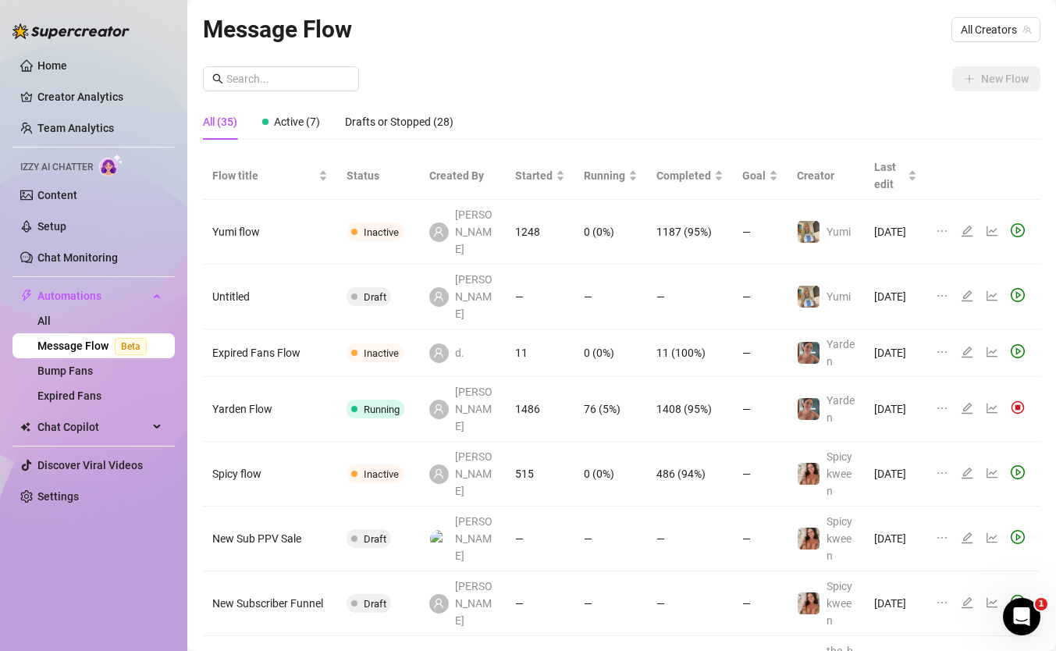
click at [70, 52] on ul "Home Creator Analytics Team Analytics Izzy AI Chatter Content Setup Chat Monito…" at bounding box center [93, 281] width 162 height 468
click at [67, 64] on link "Home" at bounding box center [52, 65] width 30 height 12
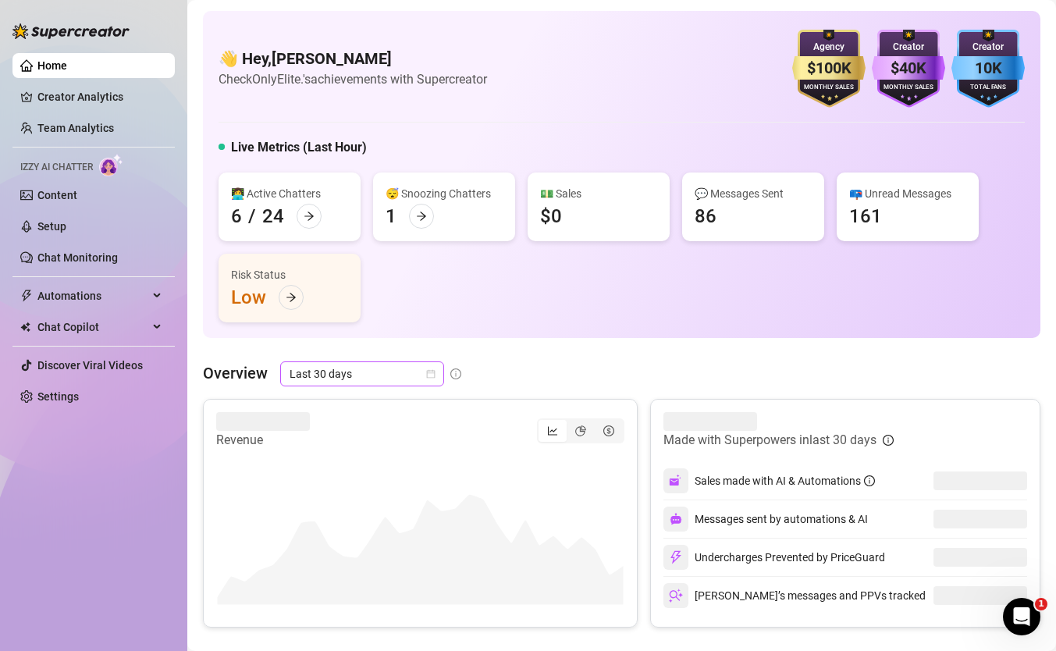
click at [337, 366] on span "Last 30 days" at bounding box center [362, 373] width 145 height 23
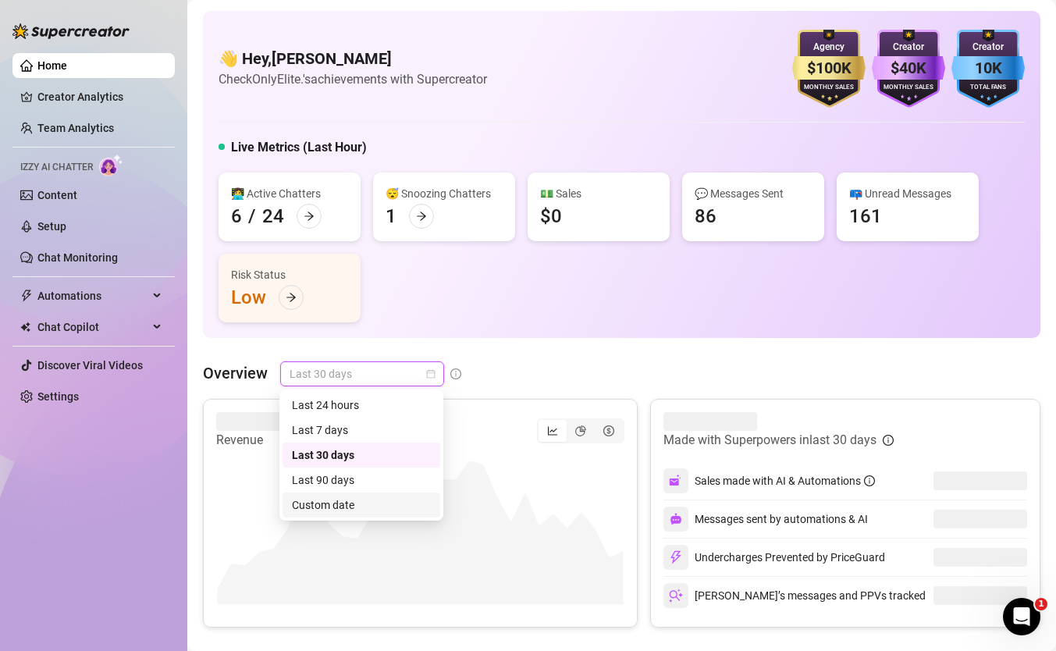
click at [346, 498] on div "Custom date" at bounding box center [361, 504] width 139 height 17
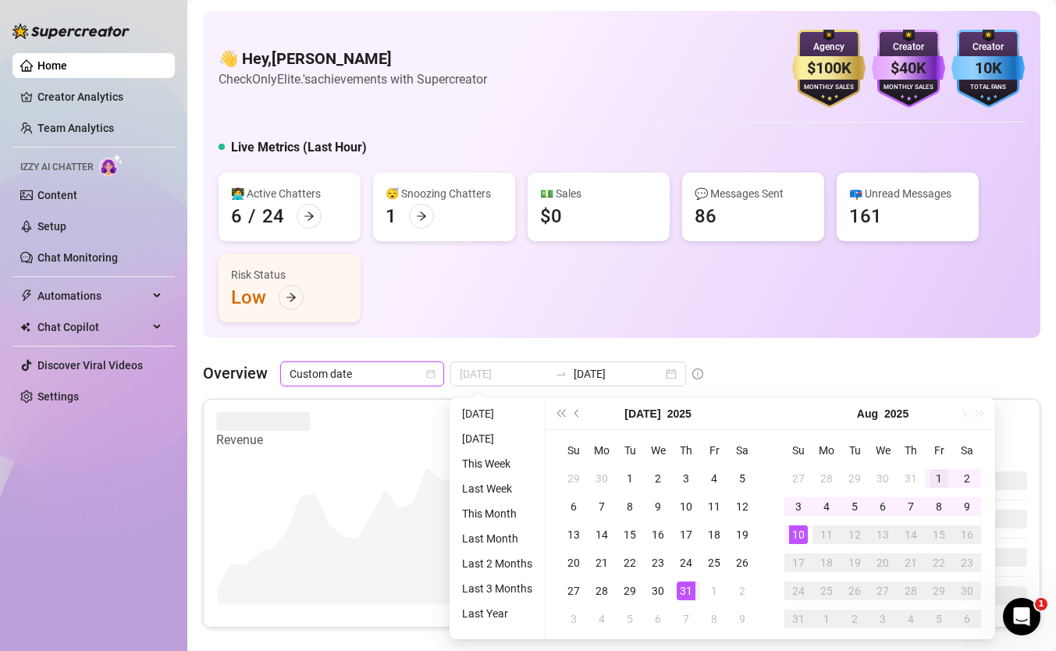
type input "[DATE]"
click at [946, 473] on div "1" at bounding box center [939, 478] width 19 height 19
type input "[DATE]"
click at [790, 536] on div "10" at bounding box center [798, 534] width 19 height 19
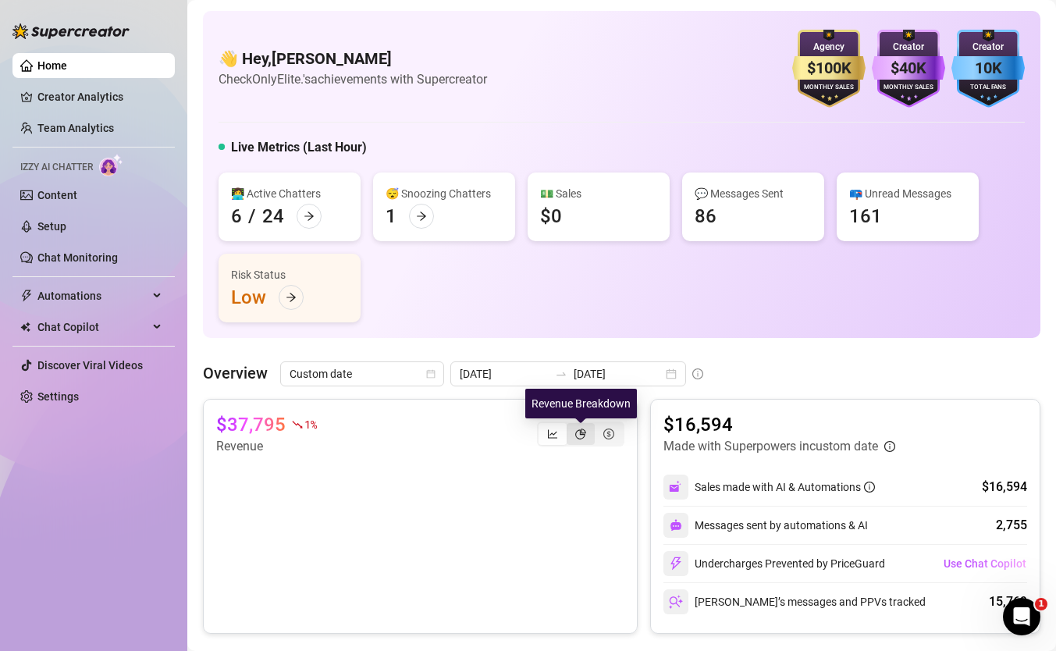
click at [576, 429] on icon "pie-chart" at bounding box center [580, 434] width 11 height 11
click at [571, 425] on input "segmented control" at bounding box center [571, 425] width 0 height 0
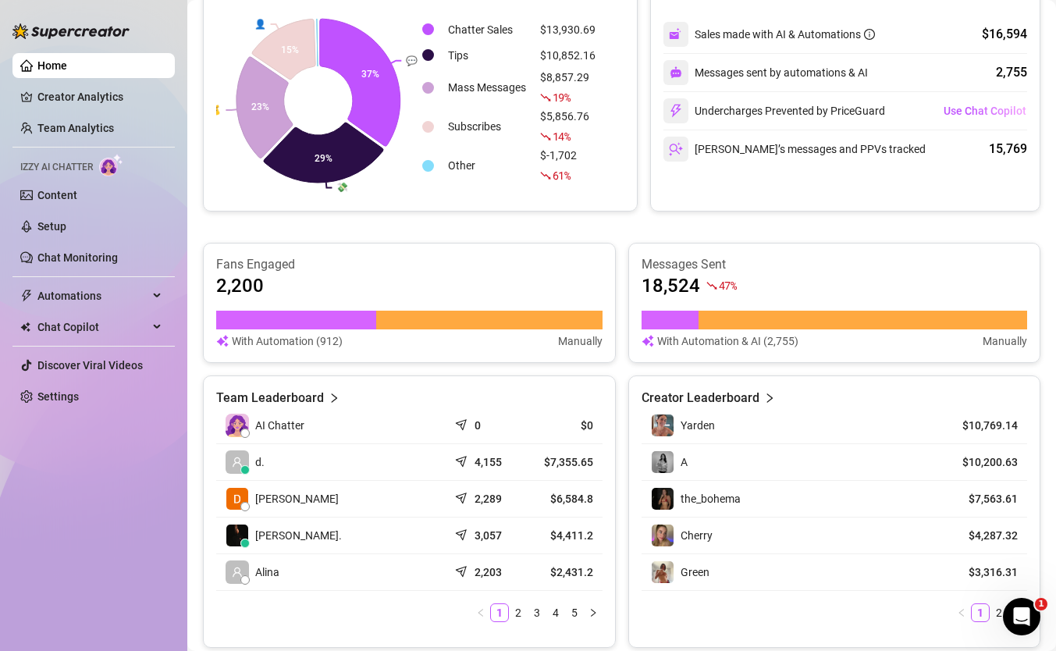
scroll to position [482, 0]
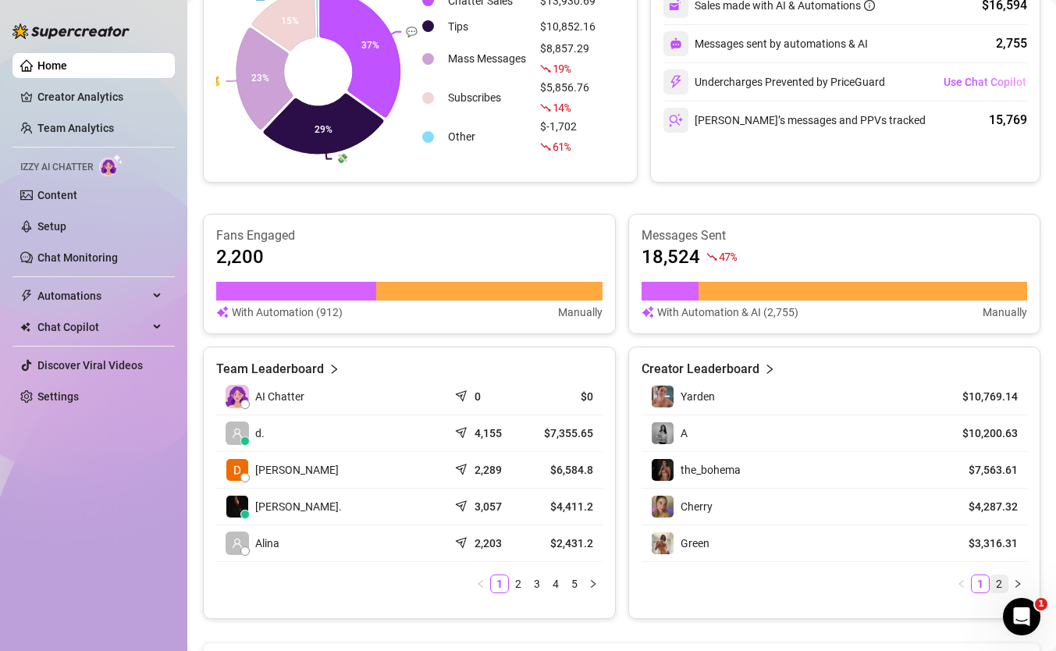
click at [994, 588] on link "2" at bounding box center [998, 583] width 17 height 17
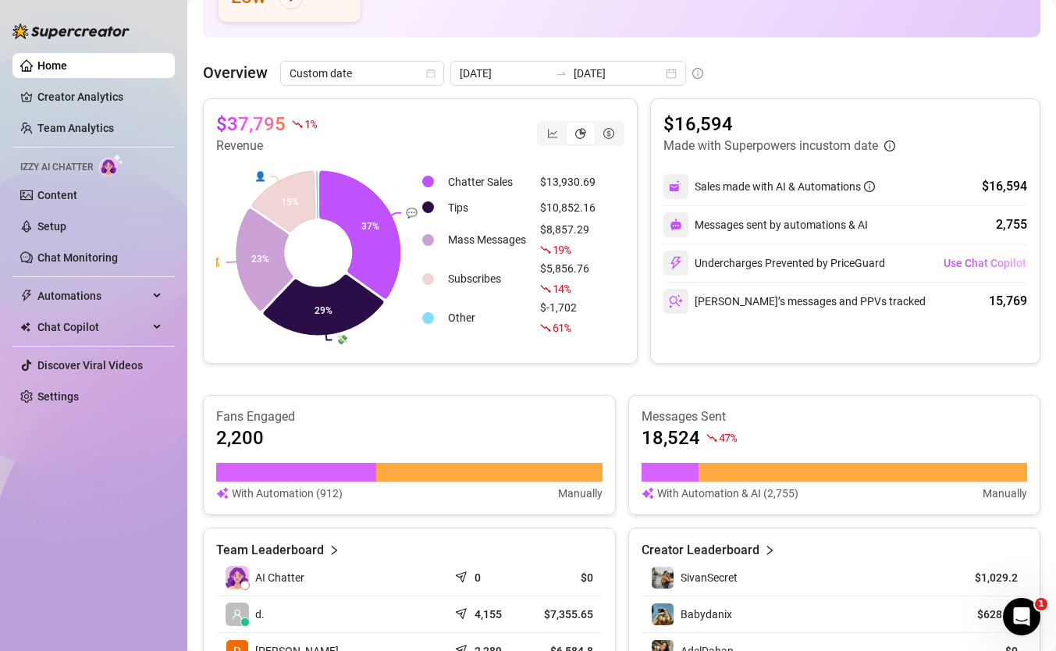
scroll to position [113, 0]
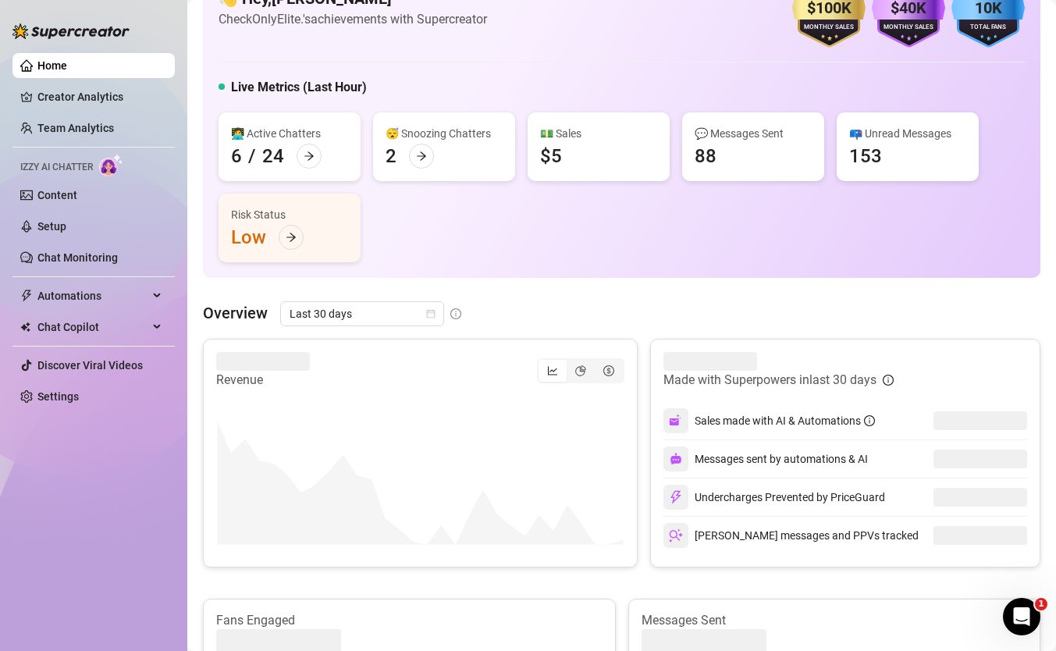
scroll to position [130, 0]
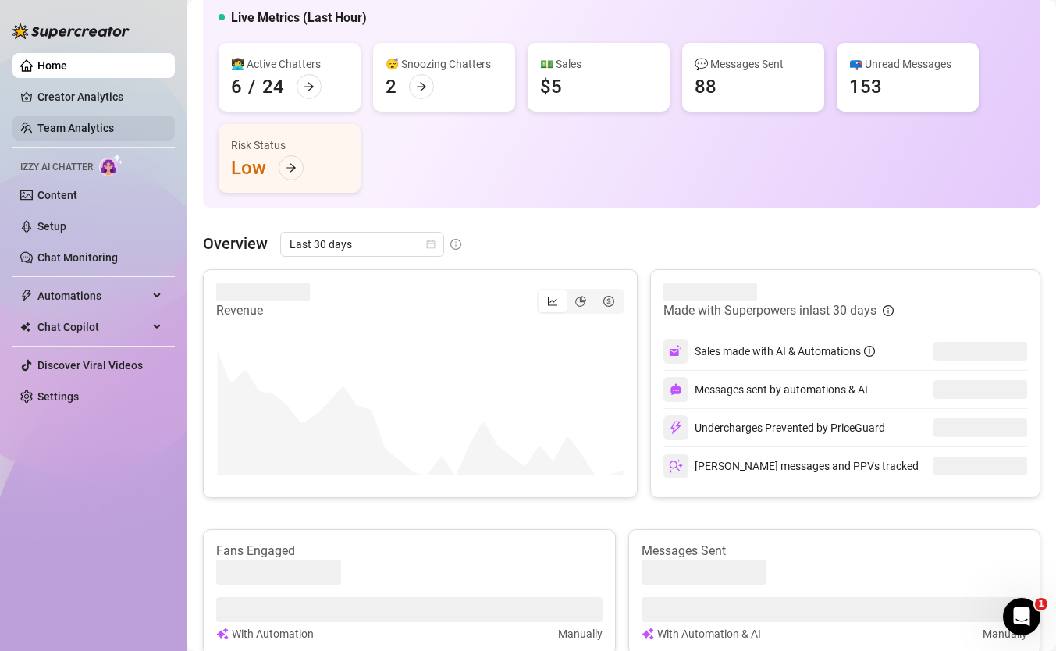
click at [111, 122] on link "Team Analytics" at bounding box center [75, 128] width 76 height 12
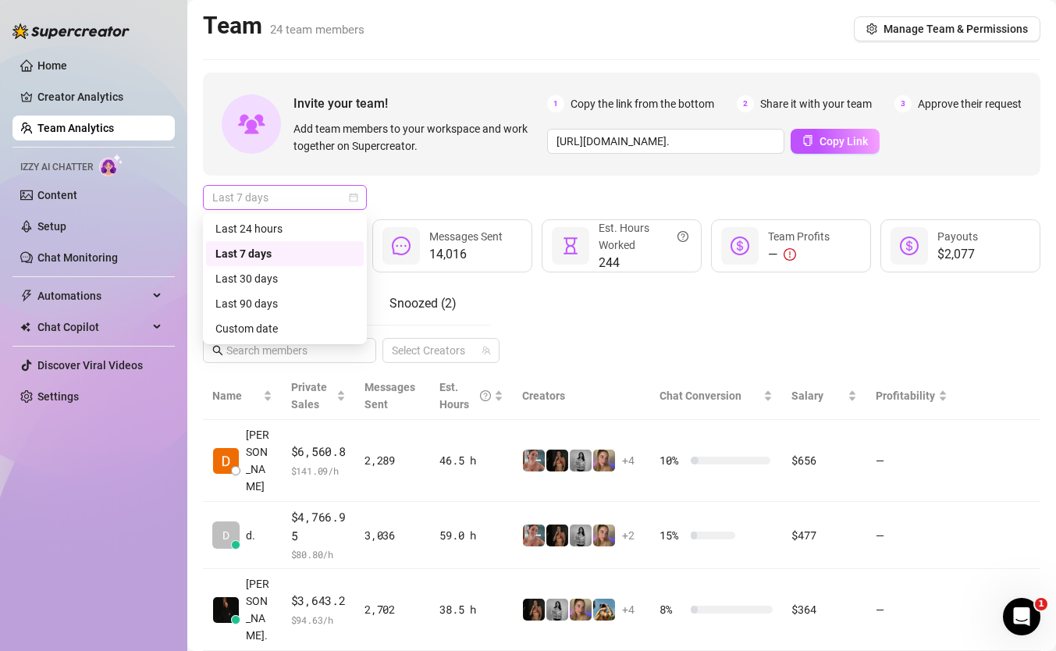
click at [331, 188] on span "Last 7 days" at bounding box center [284, 197] width 145 height 23
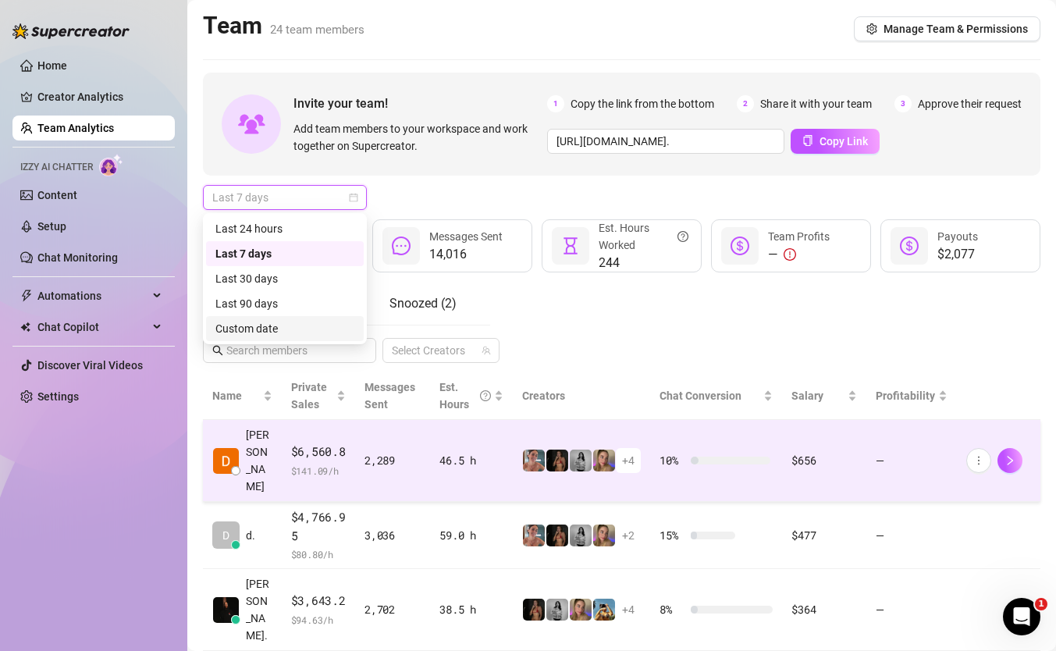
click at [388, 454] on td "2,289" at bounding box center [392, 461] width 75 height 82
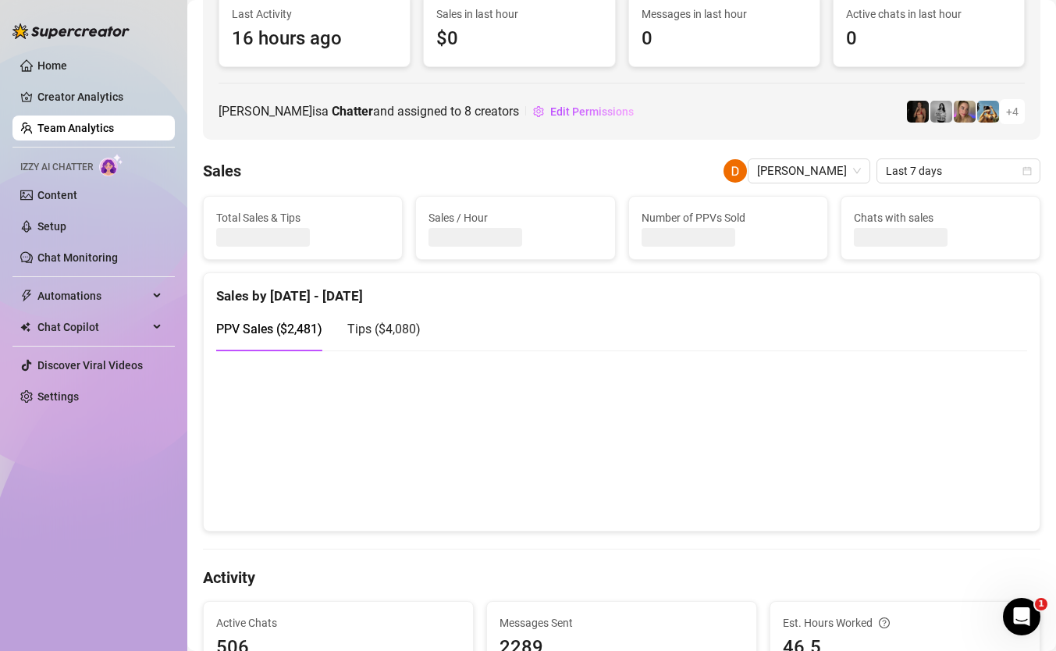
scroll to position [140, 0]
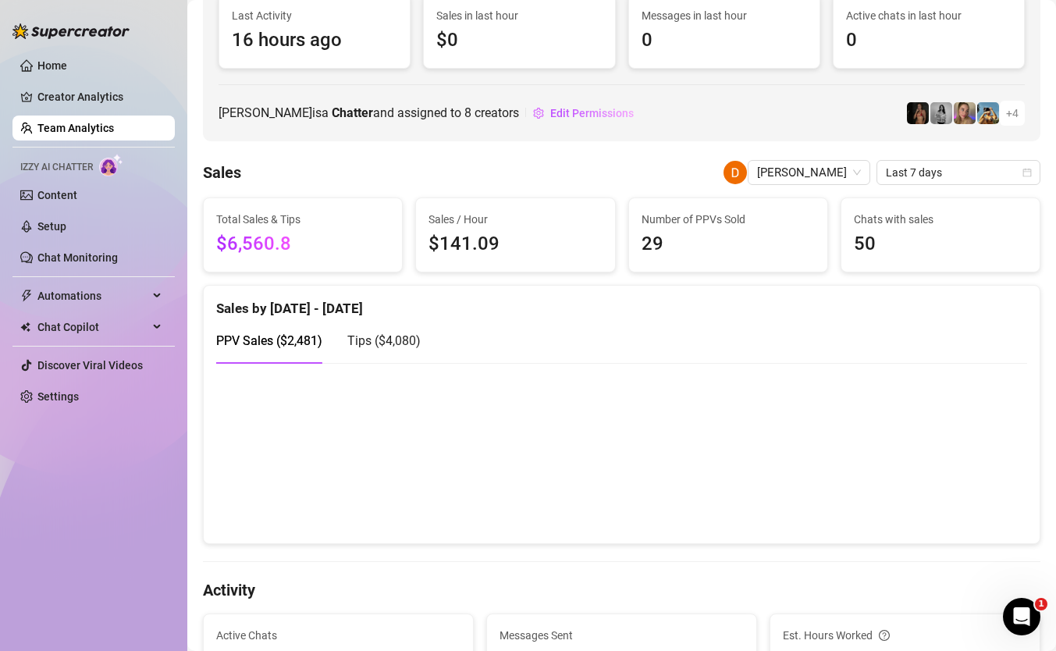
click at [405, 352] on div "Tips ( $4,080 )" at bounding box center [383, 340] width 73 height 44
click at [795, 416] on canvas at bounding box center [621, 453] width 811 height 156
click at [297, 353] on div "PPV Sales ( $2,481 )" at bounding box center [269, 340] width 106 height 44
click at [400, 339] on span "Tips ( $4,080 )" at bounding box center [383, 340] width 73 height 15
click at [920, 183] on span "Last 7 days" at bounding box center [958, 172] width 145 height 23
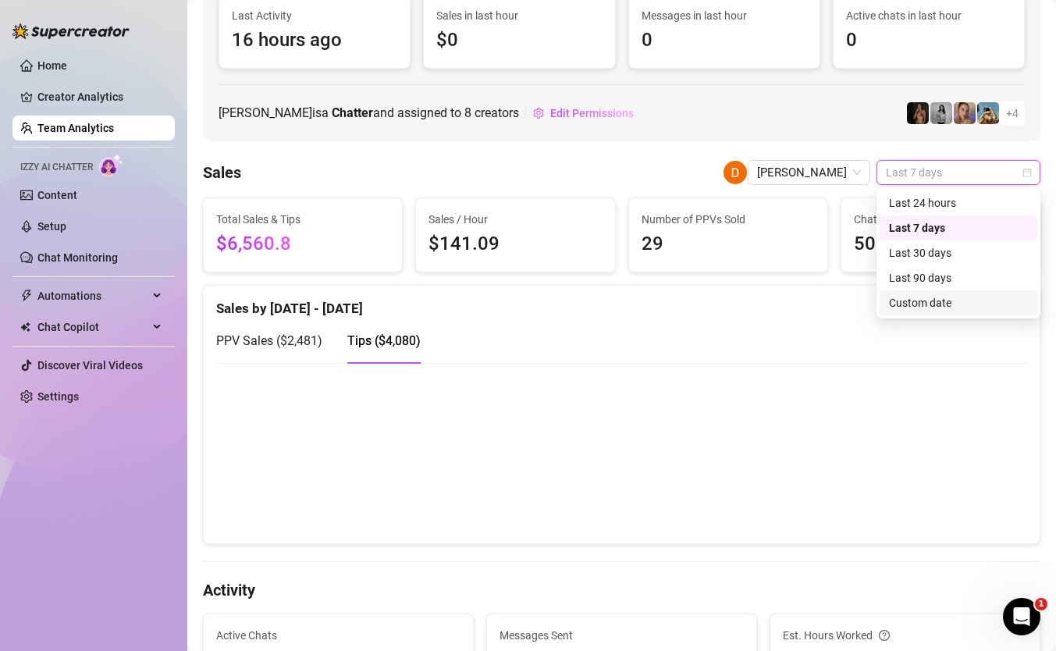
click at [933, 291] on div "Custom date" at bounding box center [959, 302] width 158 height 25
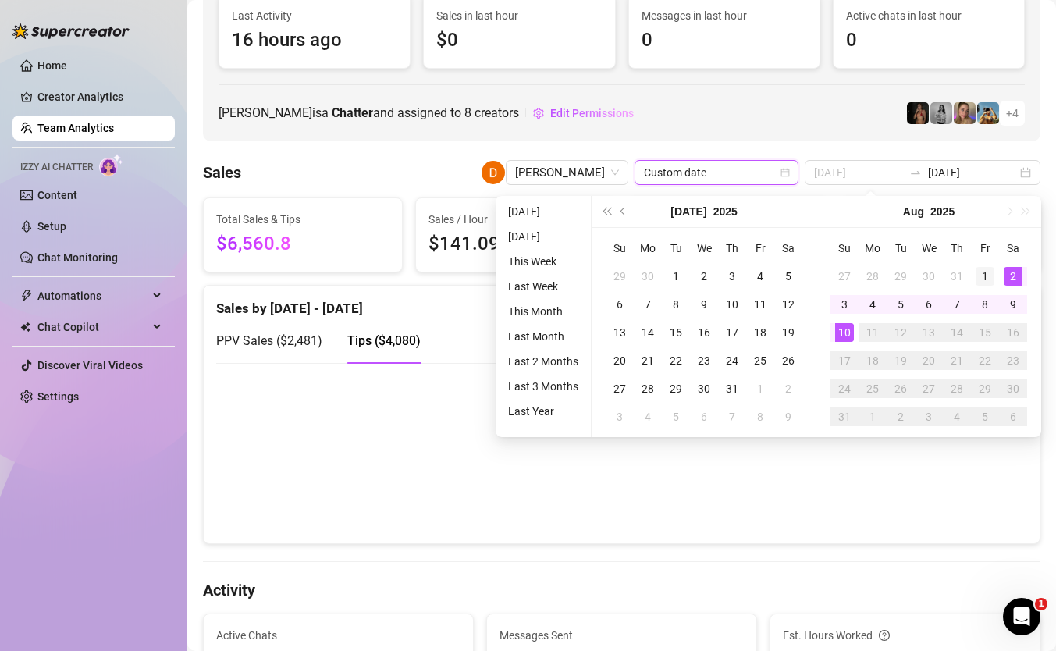
type input "[DATE]"
click at [981, 273] on div "1" at bounding box center [985, 276] width 19 height 19
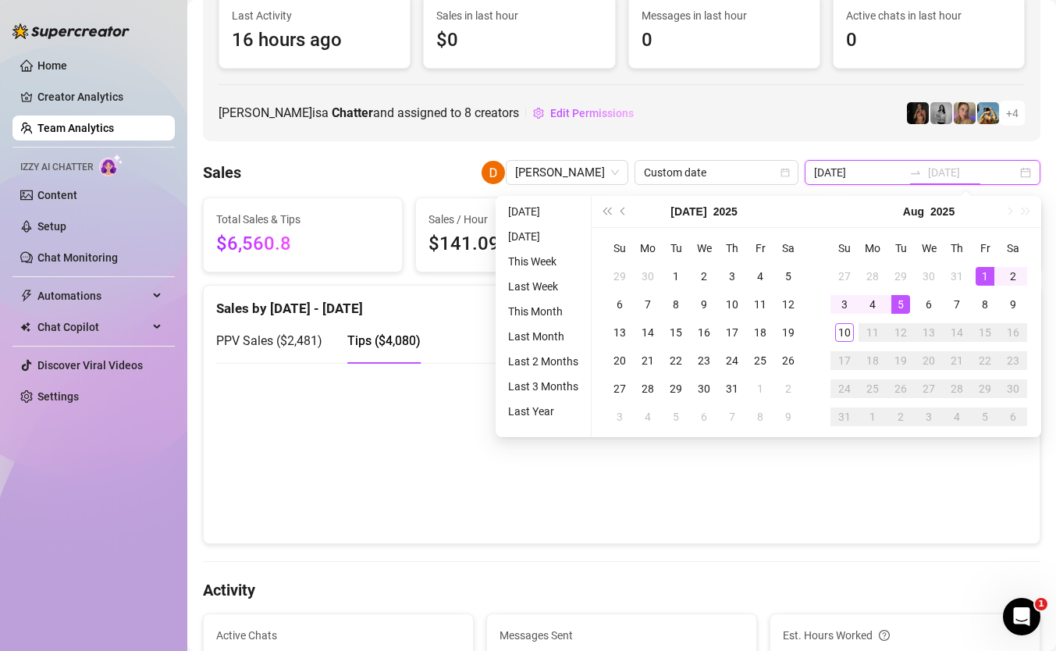
type input "[DATE]"
click at [847, 326] on div "10" at bounding box center [844, 332] width 19 height 19
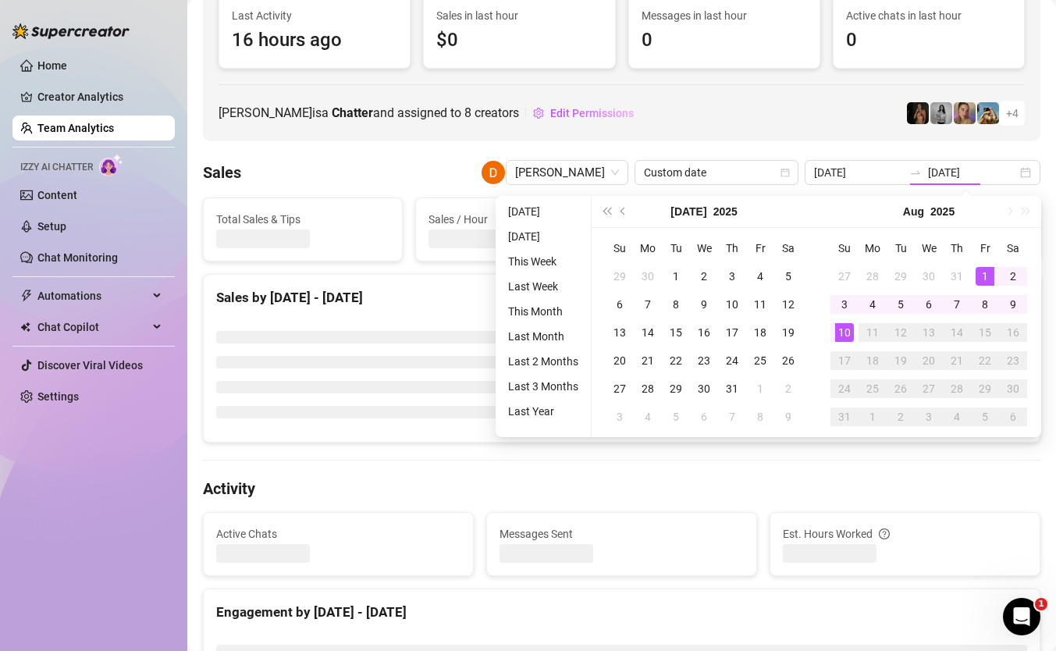
type input "[DATE]"
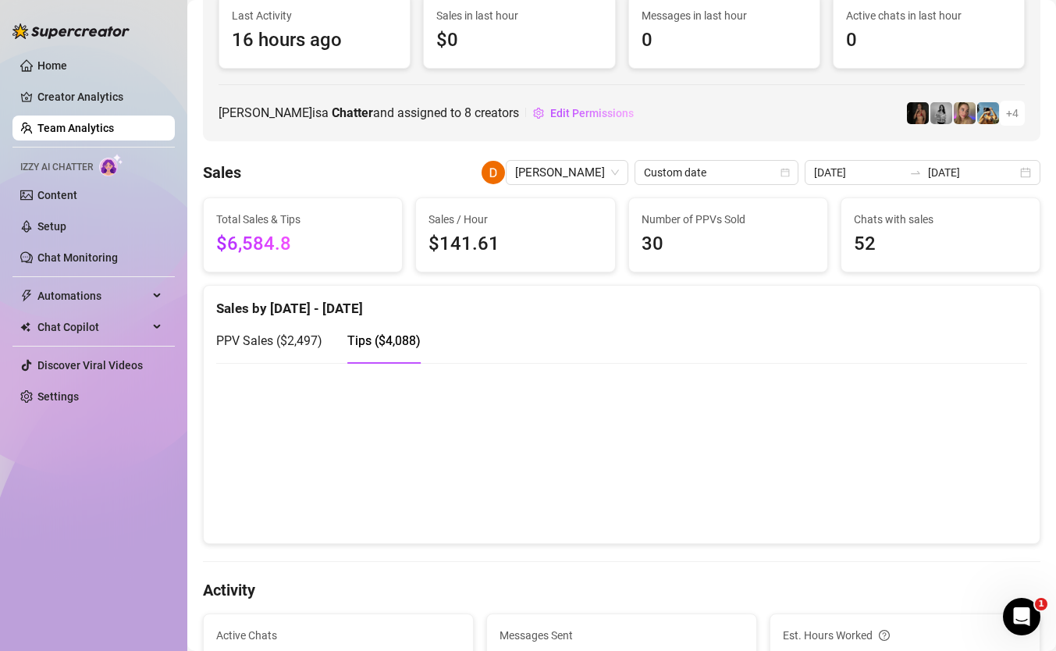
click at [275, 354] on div "PPV Sales ( $2,497 )" at bounding box center [269, 340] width 106 height 44
click at [381, 341] on span "Tips ( $4,088 )" at bounding box center [383, 340] width 73 height 15
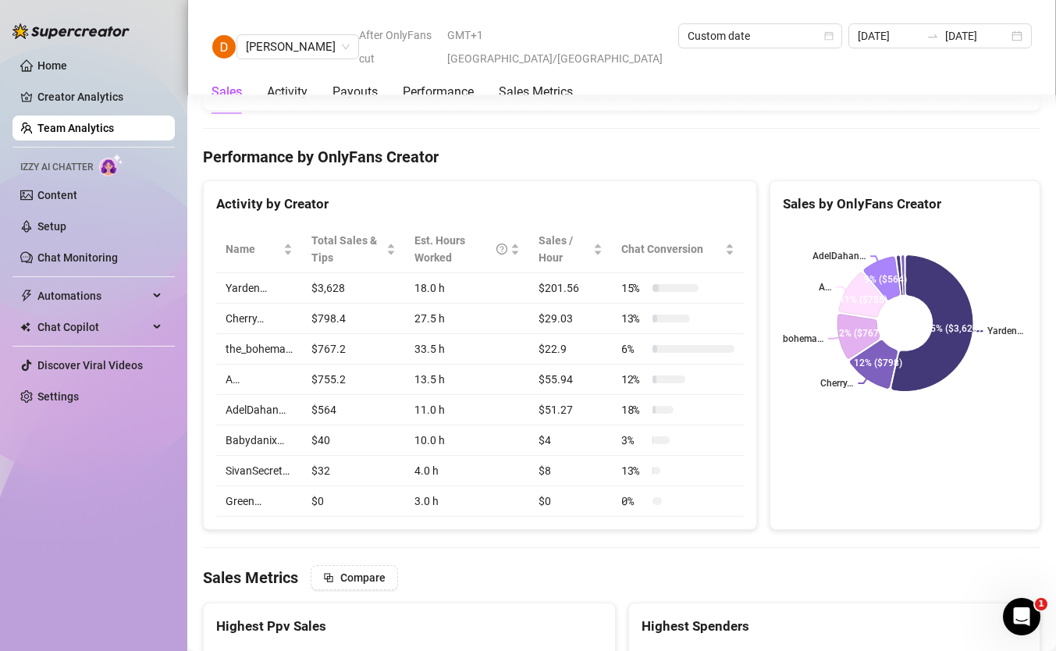
scroll to position [1922, 0]
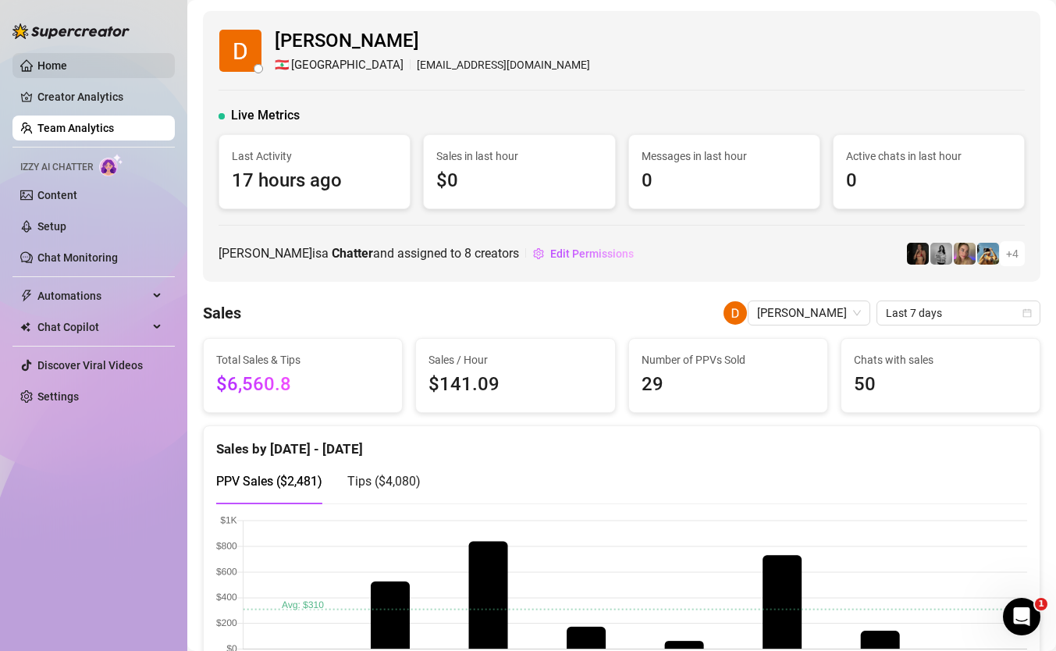
click at [67, 72] on link "Home" at bounding box center [52, 65] width 30 height 12
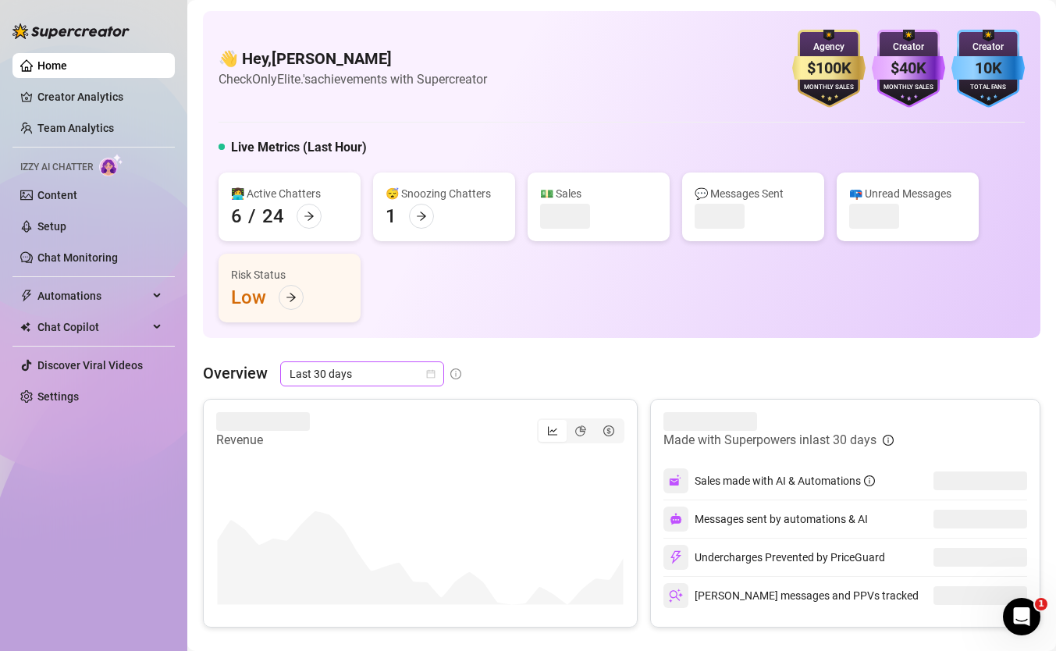
click at [357, 362] on span "Last 30 days" at bounding box center [362, 373] width 145 height 23
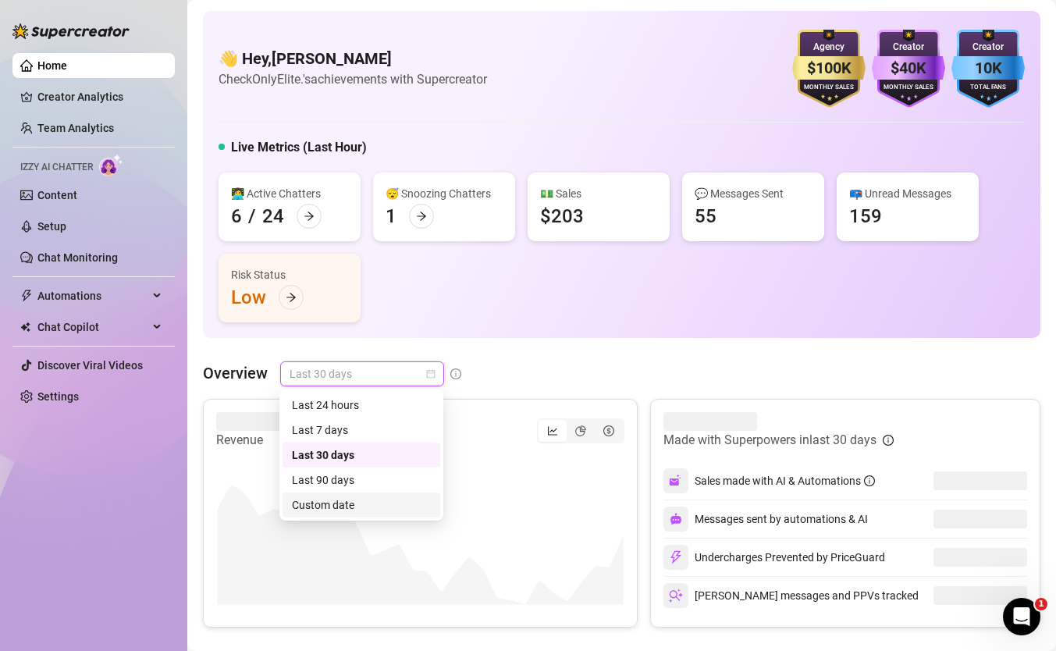
click at [345, 500] on div "Custom date" at bounding box center [361, 504] width 139 height 17
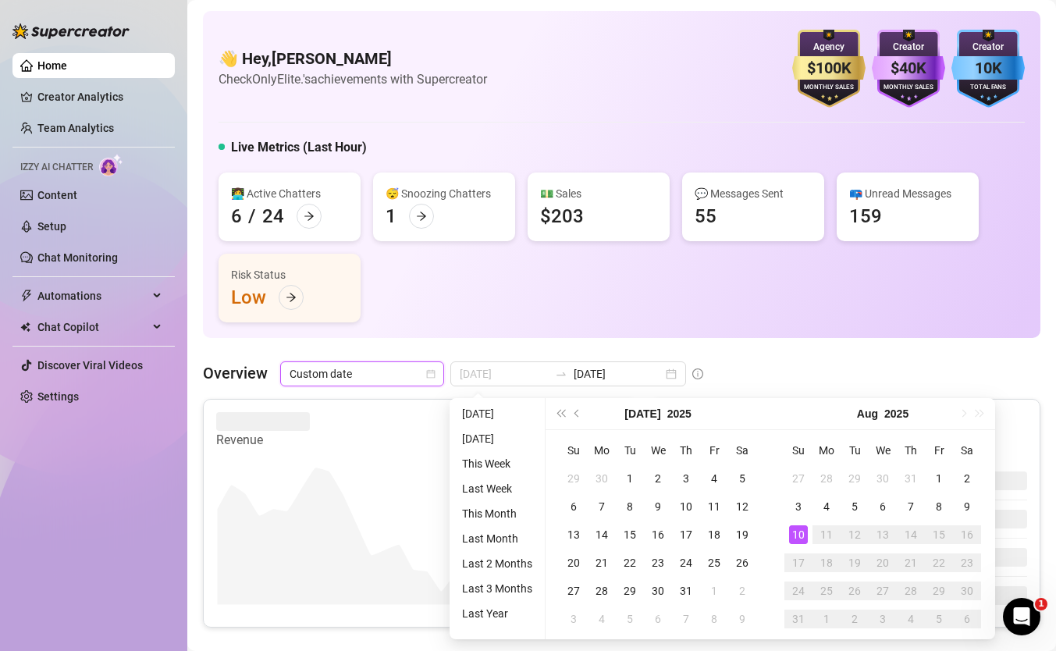
type input "[DATE]"
click at [801, 540] on div "10" at bounding box center [798, 534] width 19 height 19
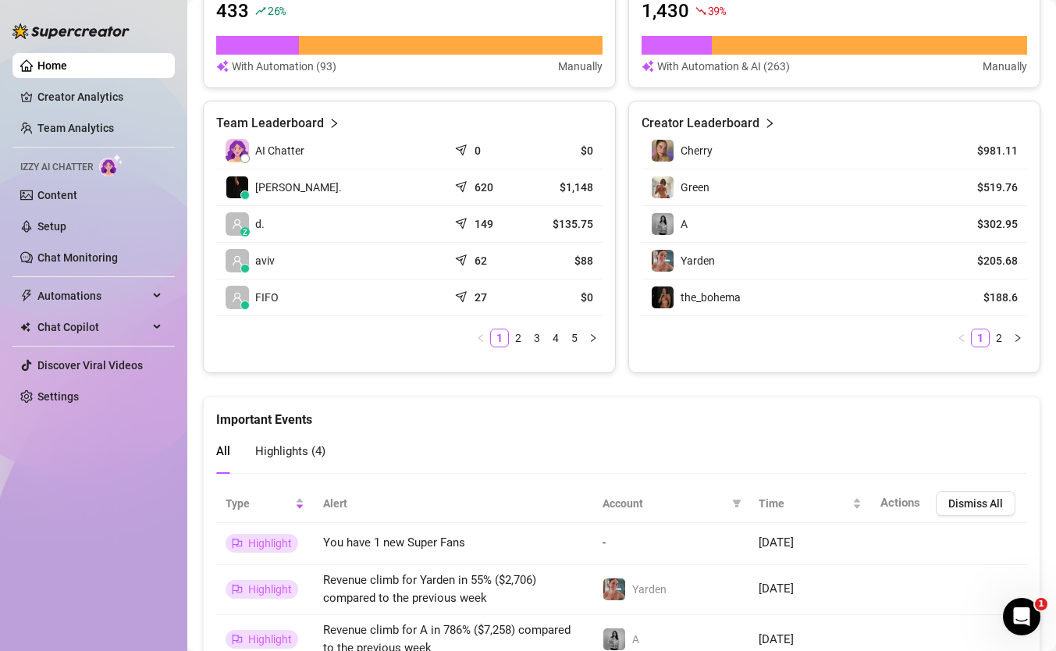
scroll to position [694, 0]
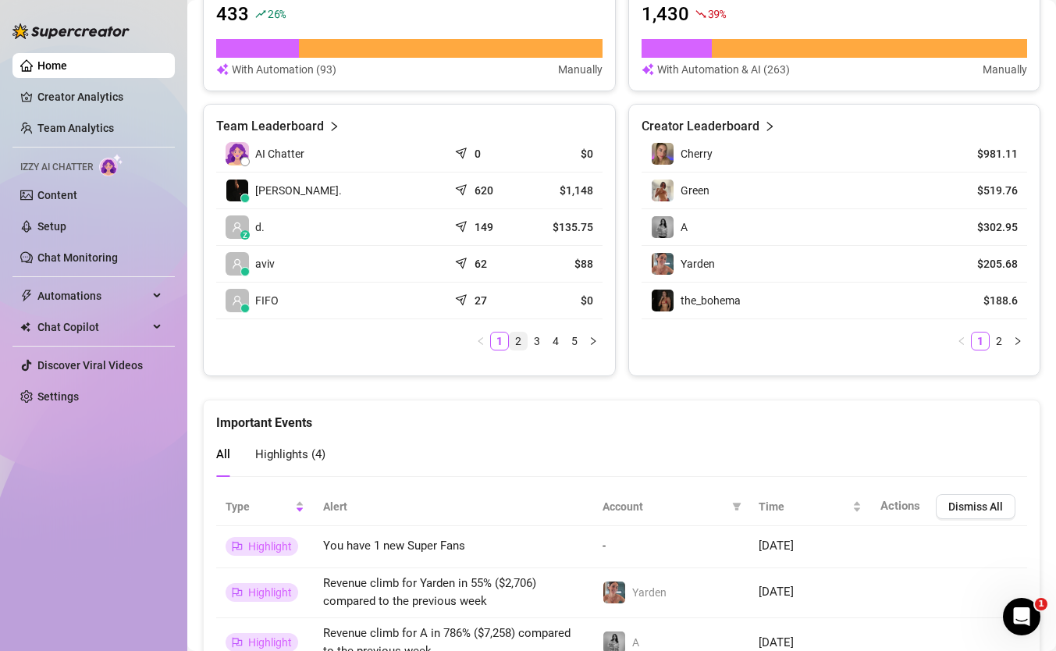
click at [520, 332] on li "2" at bounding box center [518, 341] width 19 height 19
click at [500, 341] on link "1" at bounding box center [499, 341] width 17 height 17
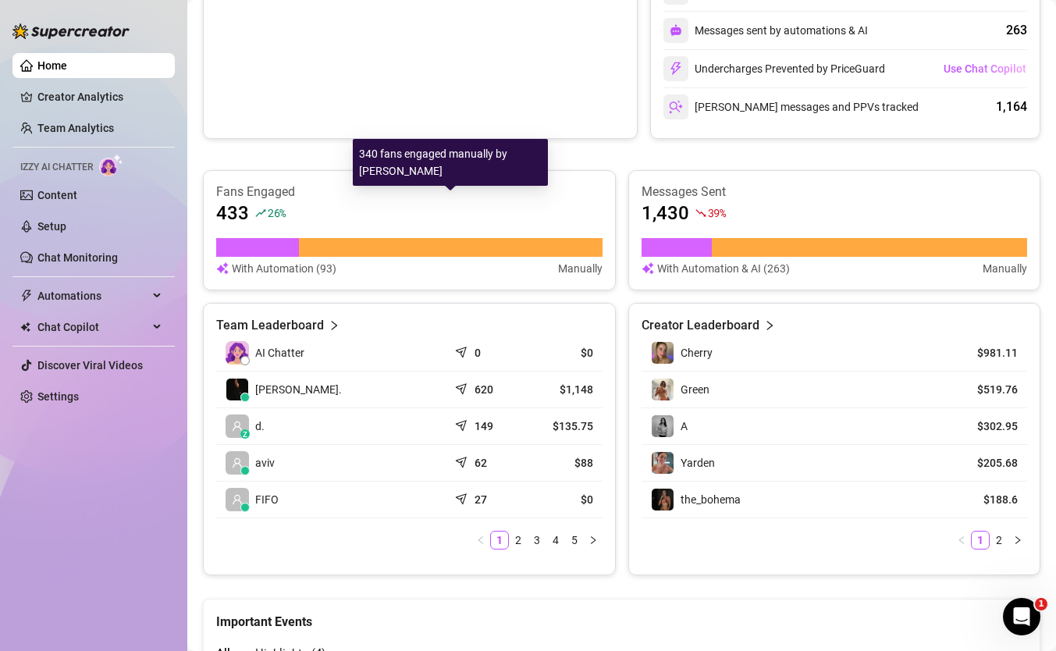
scroll to position [538, 0]
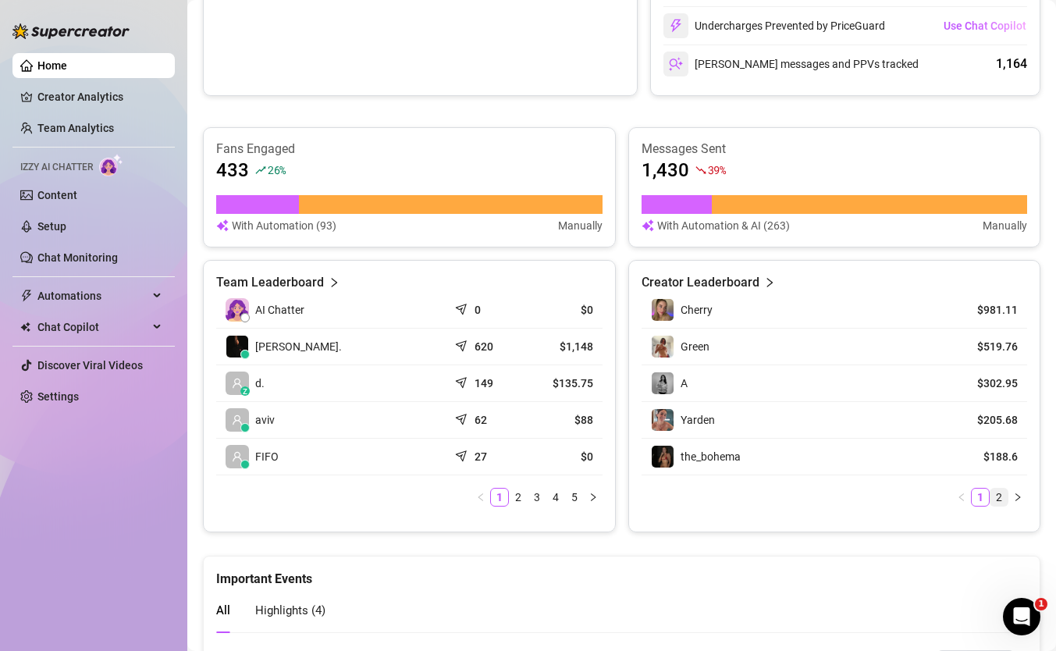
click at [1004, 494] on link "2" at bounding box center [998, 497] width 17 height 17
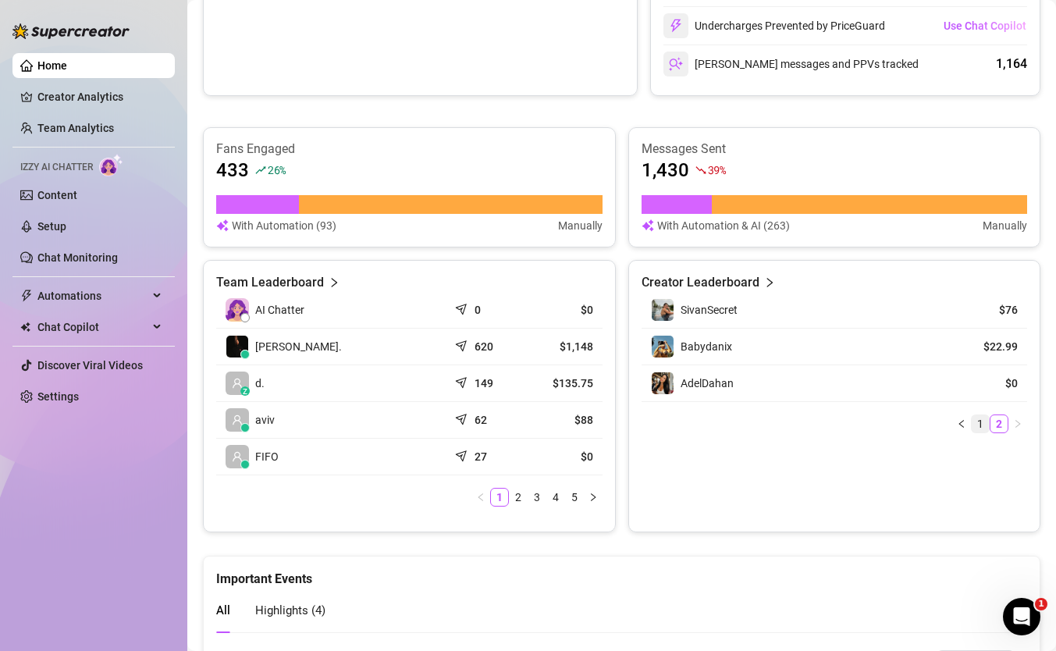
click at [980, 418] on link "1" at bounding box center [980, 423] width 17 height 17
